Goal: Navigation & Orientation: Go to known website

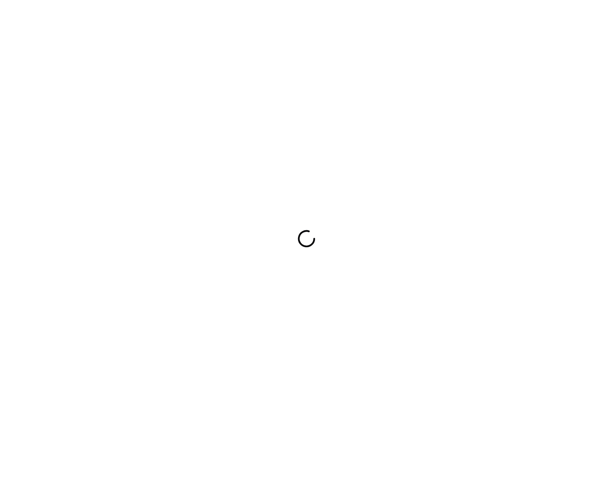
click at [526, 267] on div at bounding box center [306, 238] width 613 height 477
